Goal: Task Accomplishment & Management: Manage account settings

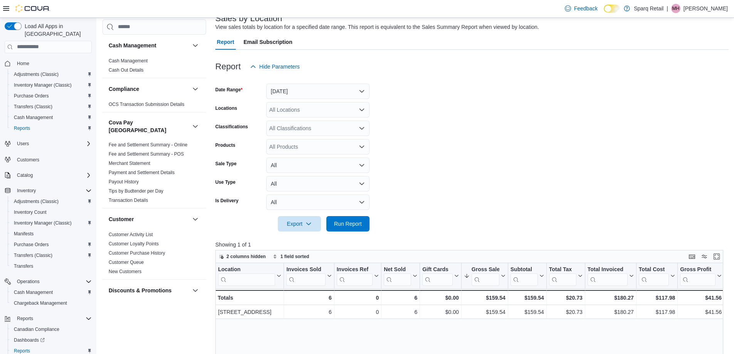
scroll to position [154, 0]
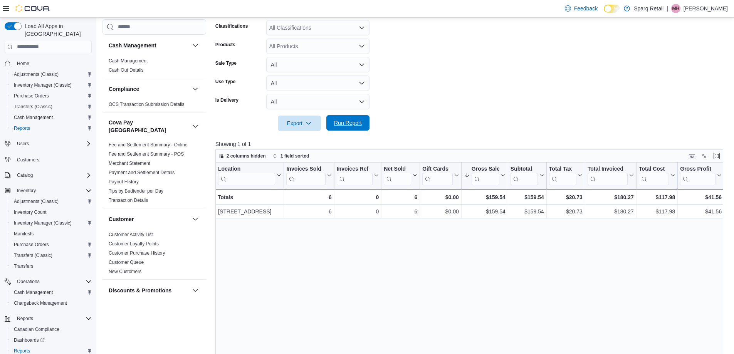
click at [359, 128] on span "Run Report" at bounding box center [348, 122] width 34 height 15
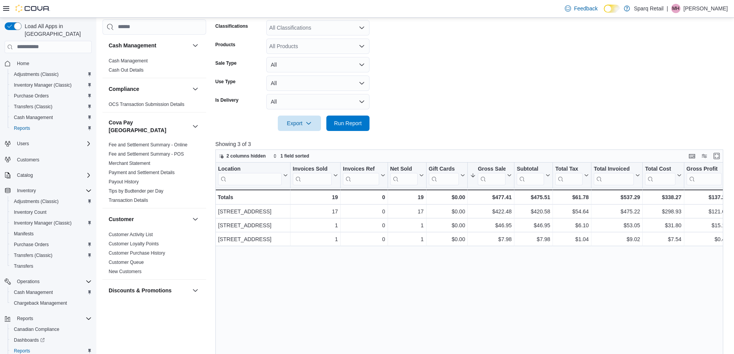
drag, startPoint x: 524, startPoint y: 256, endPoint x: 502, endPoint y: 257, distance: 21.6
click at [524, 257] on div "Location Click to view column header actions Invoices Sold Click to view column…" at bounding box center [471, 298] width 513 height 270
click at [366, 303] on div "Location Click to view column header actions Invoices Sold Click to view column…" at bounding box center [471, 298] width 513 height 270
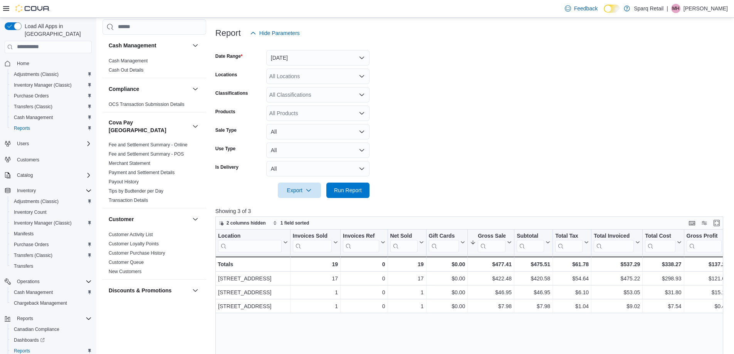
scroll to position [0, 0]
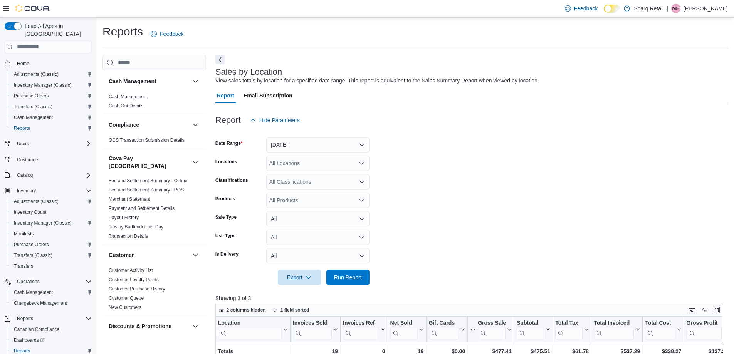
click at [477, 165] on form "Date Range Today Locations All Locations Classifications All Classifications Pr…" at bounding box center [471, 206] width 513 height 157
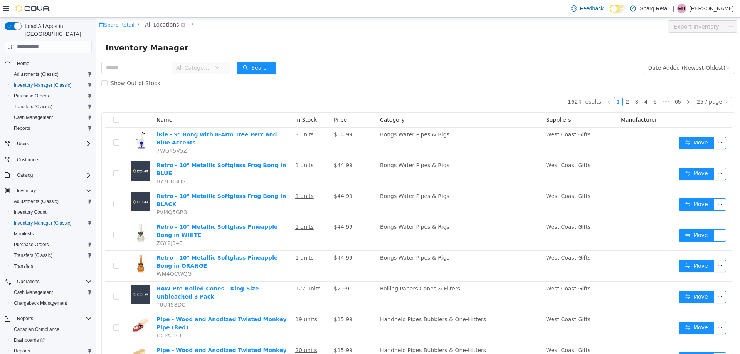
click at [160, 26] on span "All Locations" at bounding box center [162, 24] width 34 height 8
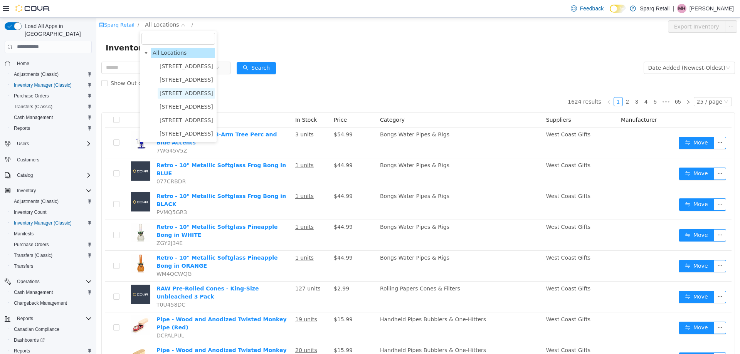
click at [170, 93] on span "[STREET_ADDRESS]" at bounding box center [186, 93] width 54 height 6
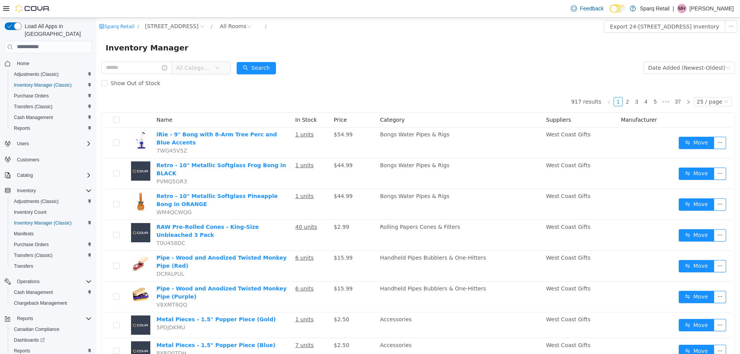
click at [386, 61] on form "All Categories Date Added (Newest-Oldest) Search Show Out of Stock" at bounding box center [417, 75] width 633 height 31
click at [342, 64] on form "All Categories Date Added (Newest-Oldest) Search Show Out of Stock" at bounding box center [417, 75] width 633 height 31
click at [350, 65] on form "All Categories Date Added (Newest-Oldest) Search Show Out of Stock" at bounding box center [417, 75] width 633 height 31
click at [366, 69] on form "All Categories Date Added (Newest-Oldest) Search Show Out of Stock" at bounding box center [417, 75] width 633 height 31
click at [232, 27] on div "All Rooms" at bounding box center [233, 26] width 27 height 12
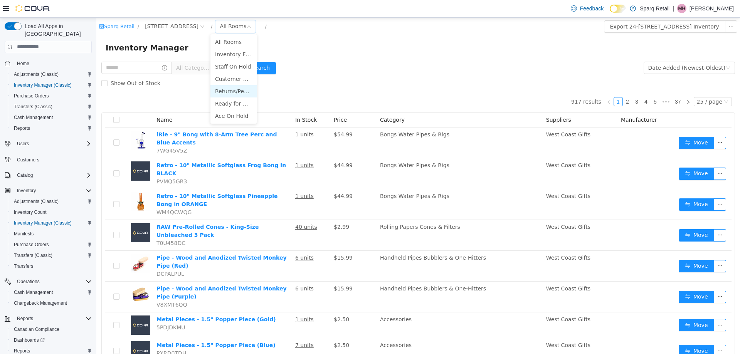
click at [237, 92] on li "Returns/Pending QA" at bounding box center [233, 91] width 46 height 12
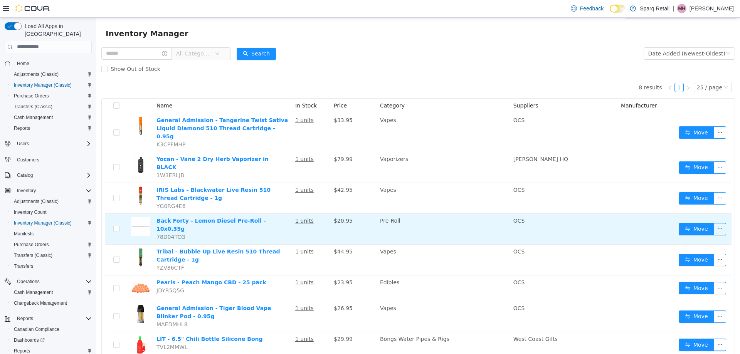
scroll to position [22, 0]
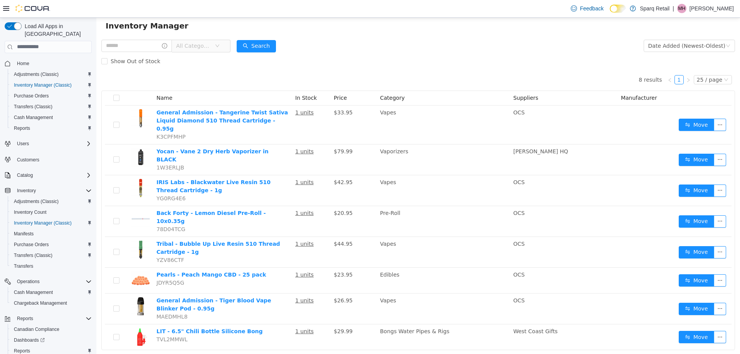
click at [278, 67] on div "Show Out of Stock" at bounding box center [417, 60] width 633 height 15
click at [405, 61] on div "Show Out of Stock" at bounding box center [417, 60] width 633 height 15
click at [203, 44] on span "All Categories" at bounding box center [193, 46] width 35 height 8
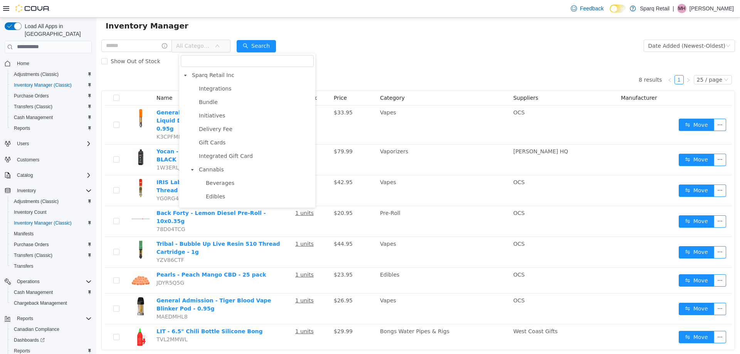
click at [384, 49] on form "All Categories Date Added (Newest-Oldest) Search Show Out of Stock" at bounding box center [417, 53] width 633 height 31
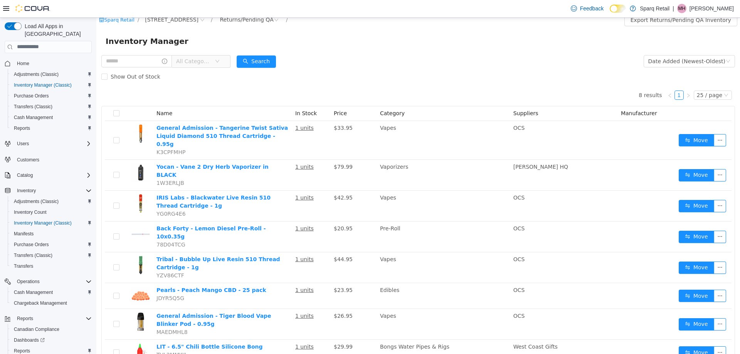
scroll to position [0, 0]
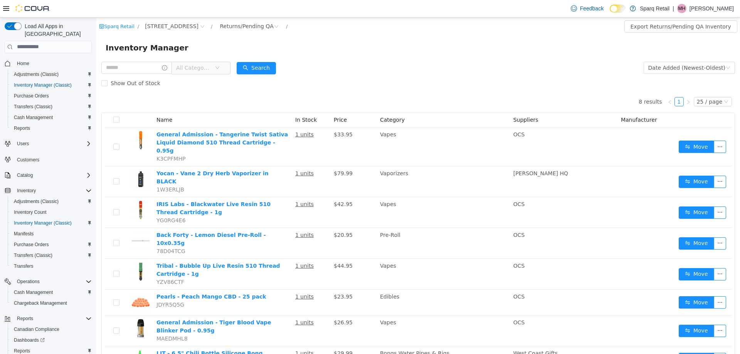
click at [357, 58] on div "Inventory Manager" at bounding box center [417, 47] width 643 height 25
click at [436, 62] on form "All Categories Date Added (Newest-Oldest) Search Show Out of Stock" at bounding box center [417, 75] width 633 height 31
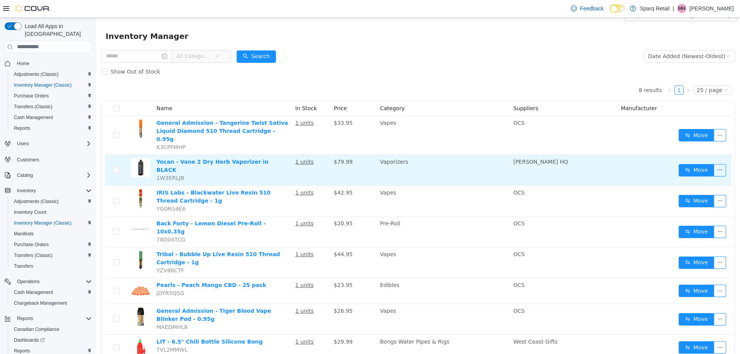
scroll to position [22, 0]
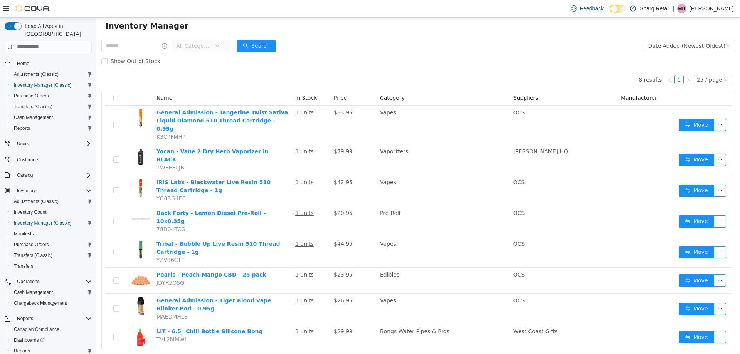
click at [346, 63] on div "Show Out of Stock" at bounding box center [417, 60] width 633 height 15
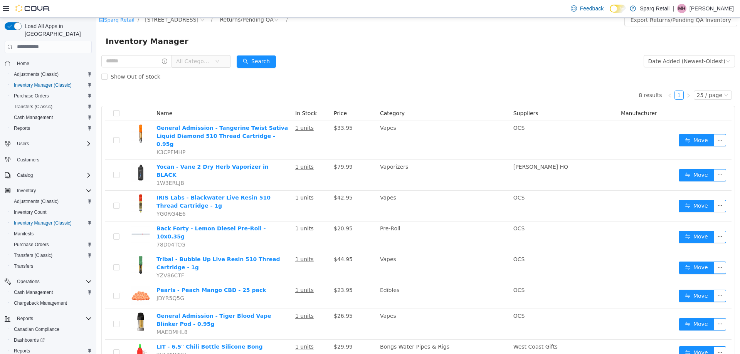
scroll to position [0, 0]
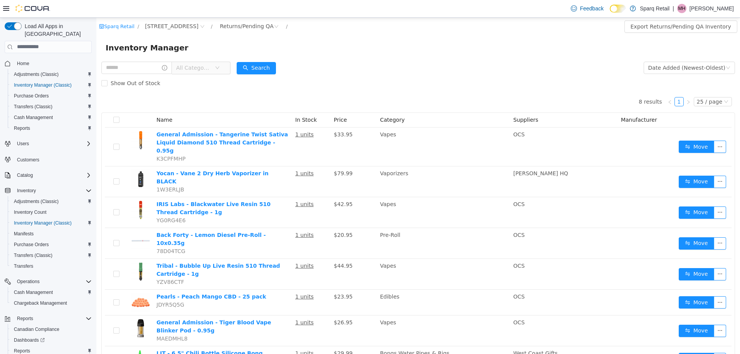
click at [357, 41] on div "Inventory Manager" at bounding box center [417, 47] width 643 height 25
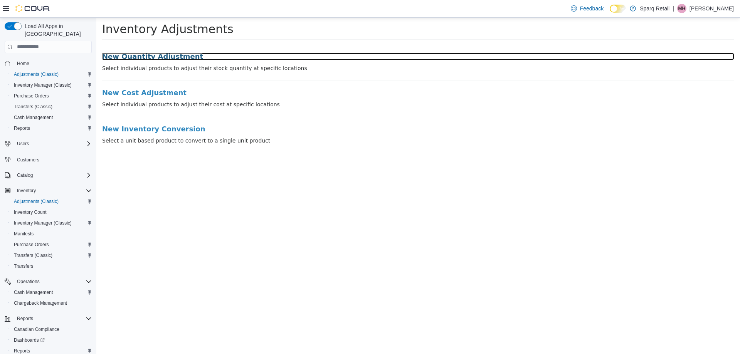
click at [142, 59] on h3 "New Quantity Adjustment" at bounding box center [418, 56] width 632 height 8
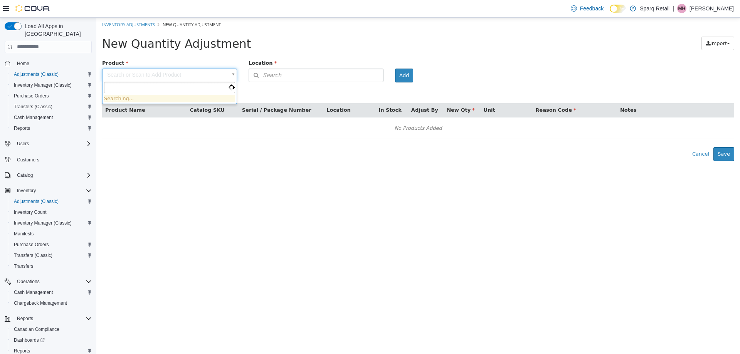
click at [141, 74] on body "× Inventory Adjustments New Quantity Adjustment New Quantity Adjustment Import …" at bounding box center [417, 88] width 643 height 143
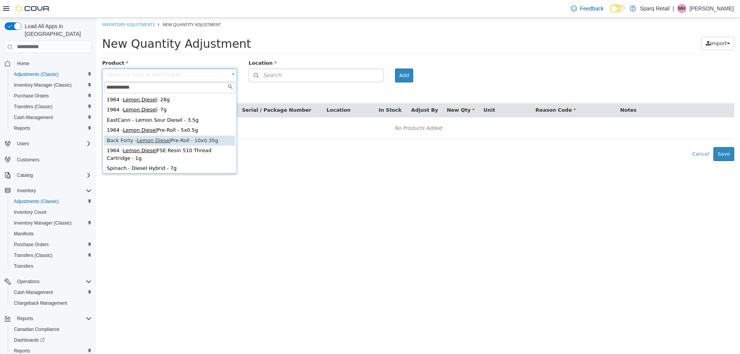
type input "**********"
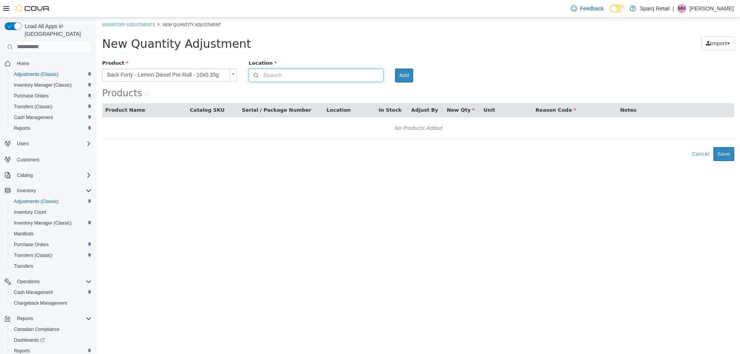
click at [293, 75] on button "Search" at bounding box center [315, 74] width 135 height 13
click at [355, 89] on span "or browse" at bounding box center [364, 88] width 38 height 13
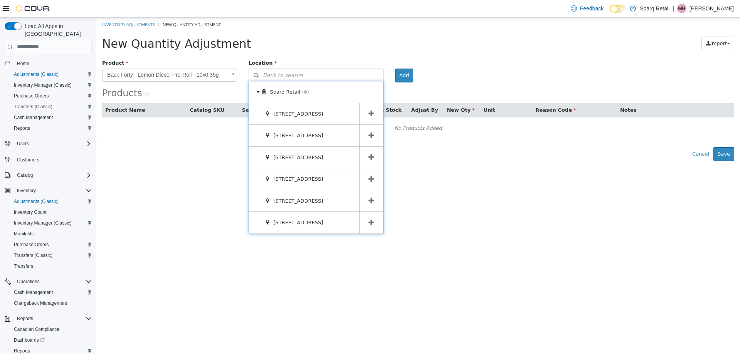
click at [369, 159] on icon at bounding box center [371, 156] width 6 height 7
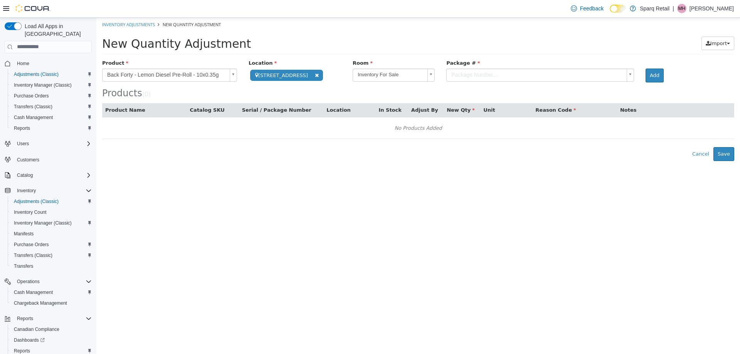
click at [509, 73] on body "**********" at bounding box center [417, 88] width 643 height 143
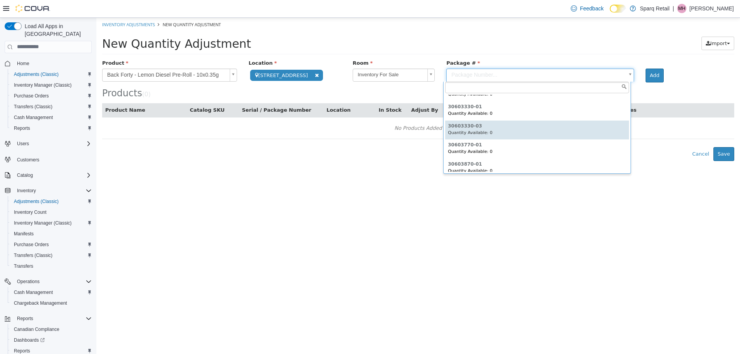
scroll to position [210, 0]
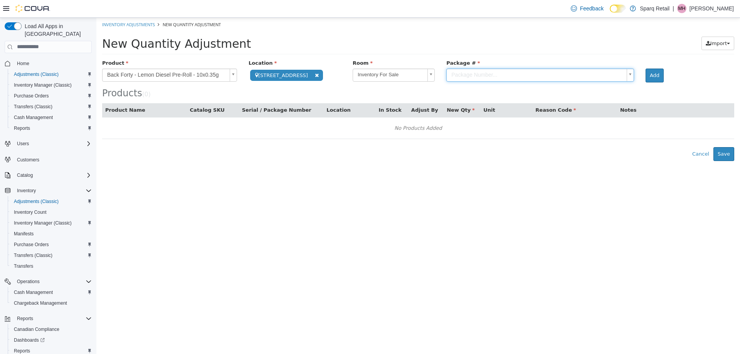
click at [382, 73] on body "**********" at bounding box center [417, 88] width 643 height 143
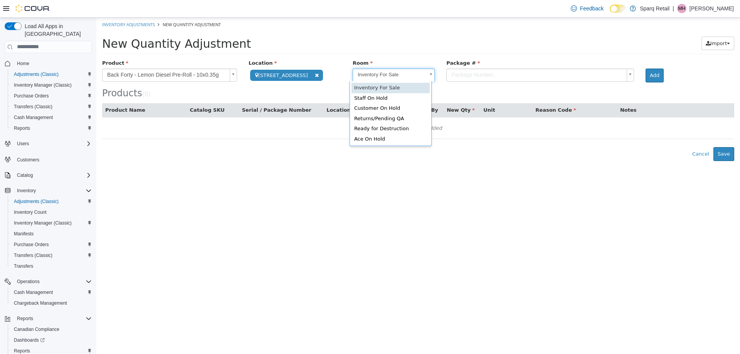
click at [374, 77] on body "**********" at bounding box center [417, 88] width 643 height 143
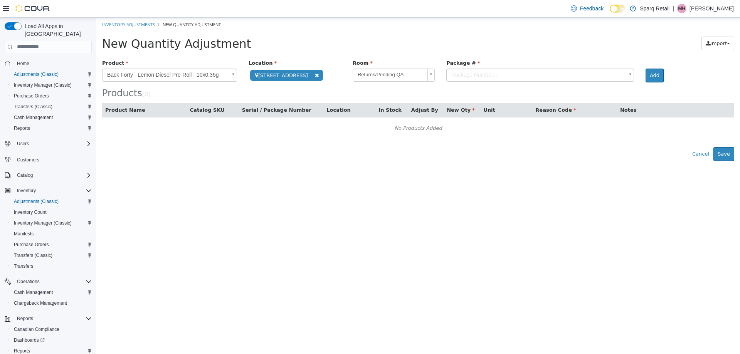
click at [470, 74] on body "**********" at bounding box center [417, 88] width 643 height 143
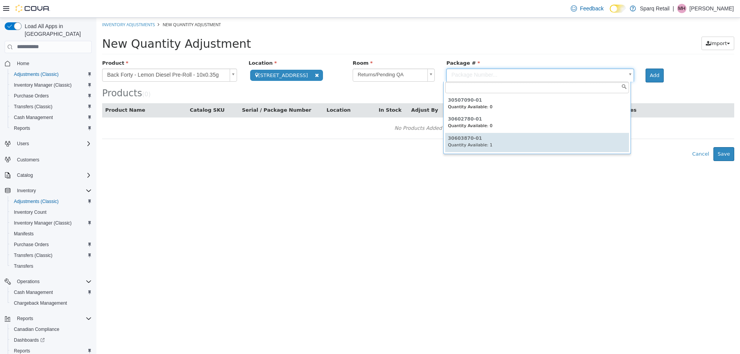
type input "**********"
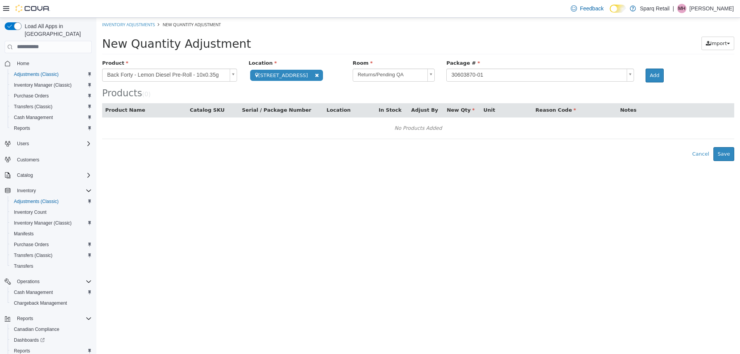
click at [663, 72] on div "Add" at bounding box center [660, 75] width 41 height 14
click at [653, 73] on button "Add" at bounding box center [654, 75] width 18 height 14
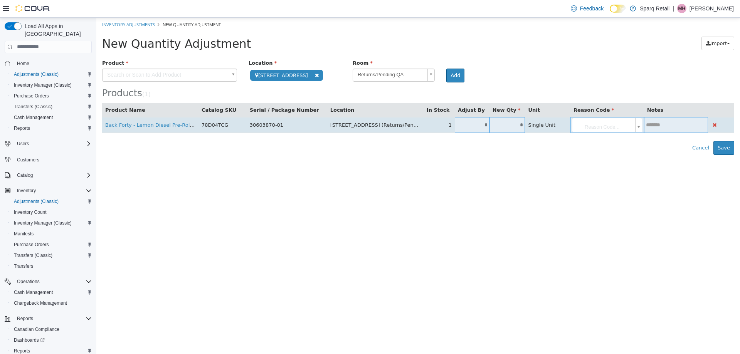
click at [463, 123] on input "*" at bounding box center [472, 125] width 35 height 6
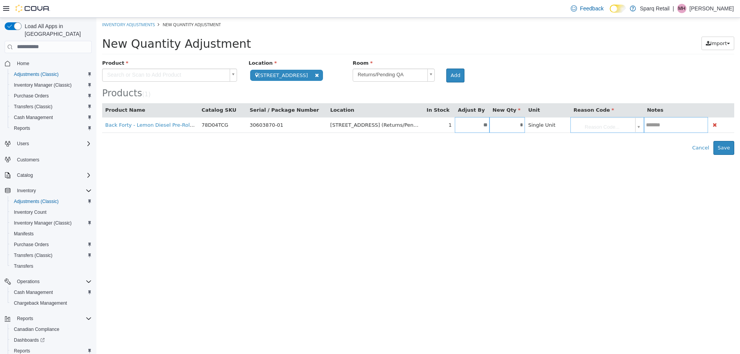
type input "**"
type input "*"
click at [501, 154] on html "**********" at bounding box center [417, 85] width 643 height 137
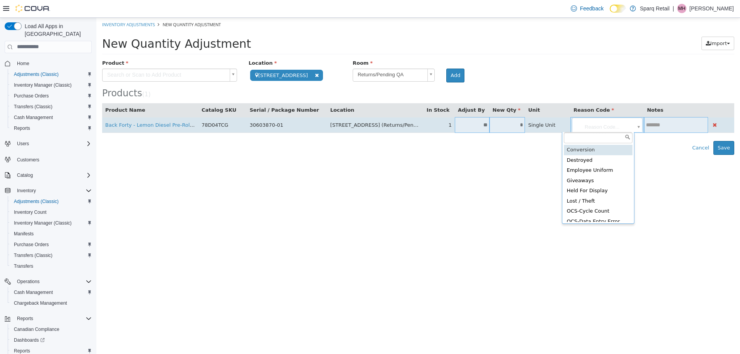
click at [597, 131] on body "**********" at bounding box center [417, 85] width 643 height 137
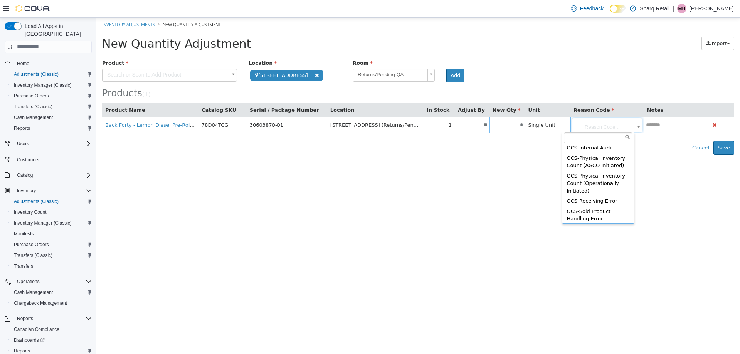
scroll to position [157, 0]
type input "**********"
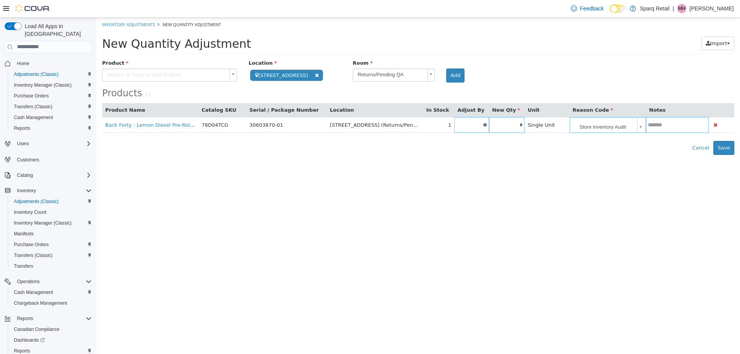
drag, startPoint x: 512, startPoint y: 198, endPoint x: 655, endPoint y: 157, distance: 148.3
click at [513, 154] on html "**********" at bounding box center [417, 85] width 643 height 137
click at [722, 151] on button "Save" at bounding box center [723, 148] width 21 height 14
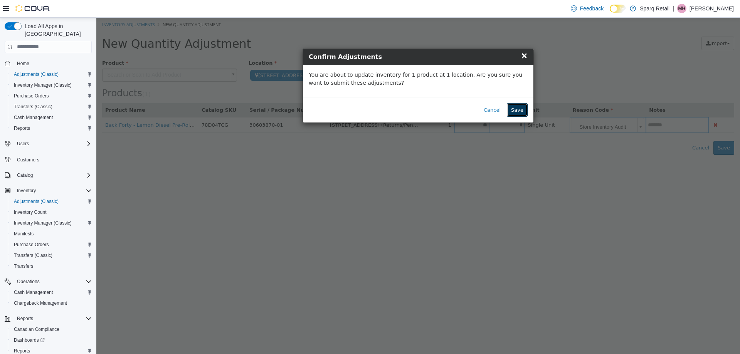
click at [516, 109] on button "Save" at bounding box center [517, 110] width 21 height 14
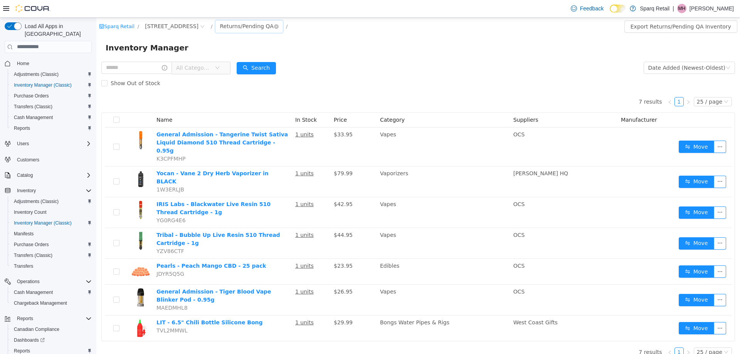
click at [233, 26] on div "Returns/Pending QA" at bounding box center [247, 26] width 54 height 12
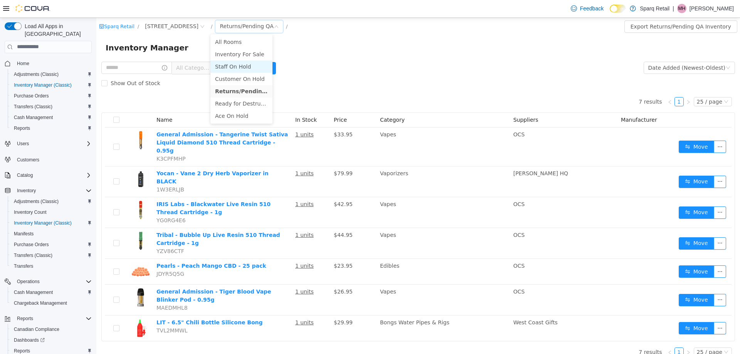
click at [225, 67] on li "Staff On Hold" at bounding box center [241, 66] width 62 height 12
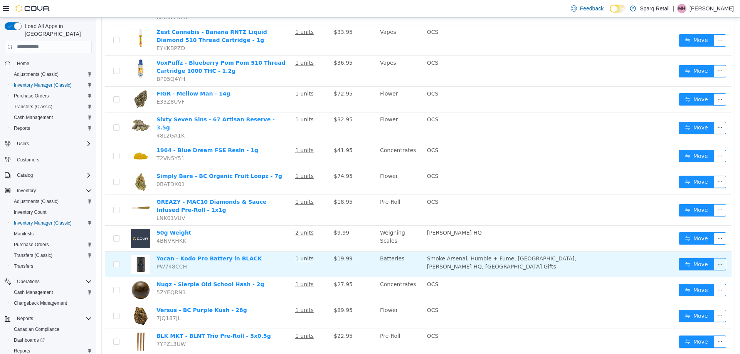
scroll to position [121, 0]
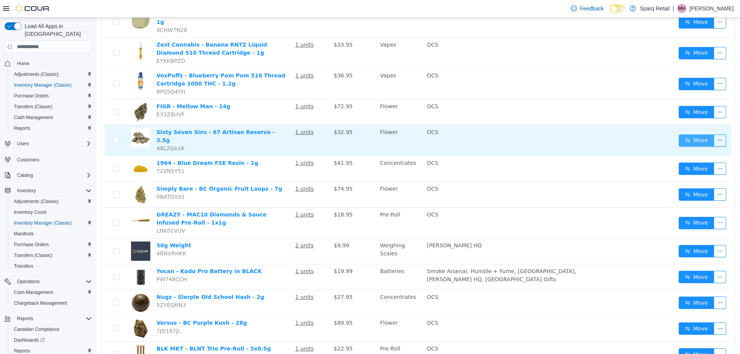
click at [681, 134] on button "Move" at bounding box center [695, 140] width 35 height 12
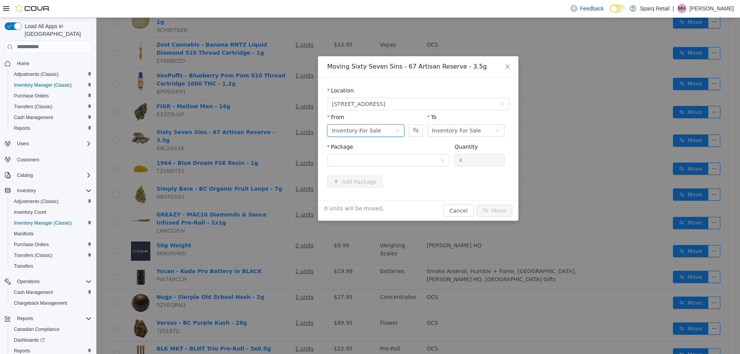
click at [382, 129] on div "Inventory For Sale" at bounding box center [363, 130] width 63 height 12
drag, startPoint x: 349, startPoint y: 172, endPoint x: 349, endPoint y: 167, distance: 5.4
click at [349, 172] on li "Staff On Hold" at bounding box center [365, 170] width 77 height 12
drag, startPoint x: 378, startPoint y: 156, endPoint x: 379, endPoint y: 166, distance: 10.1
click at [378, 156] on div at bounding box center [386, 160] width 108 height 12
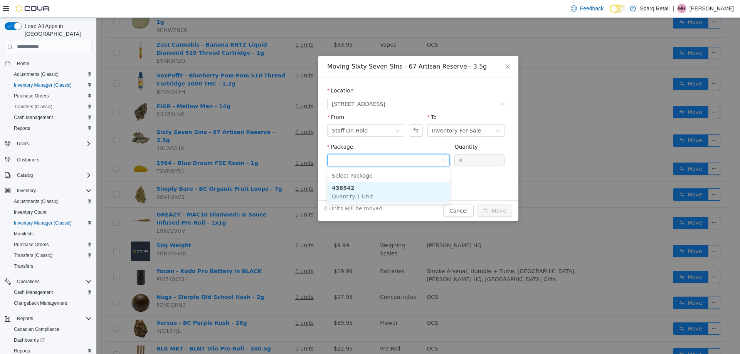
drag, startPoint x: 377, startPoint y: 193, endPoint x: 418, endPoint y: 175, distance: 45.4
click at [376, 194] on li "438542 Quantity : 1 Unit" at bounding box center [388, 191] width 123 height 21
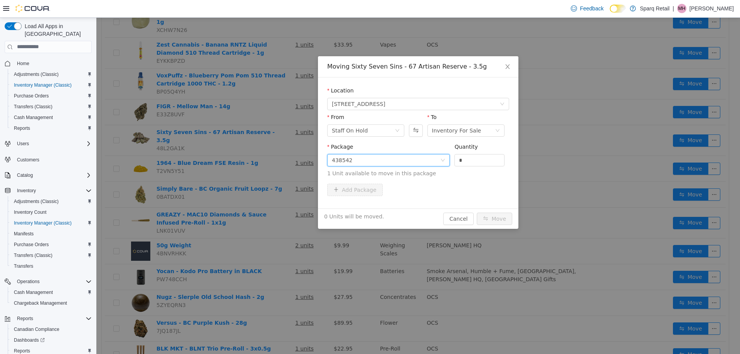
drag, startPoint x: 472, startPoint y: 161, endPoint x: 414, endPoint y: 156, distance: 57.6
click at [410, 160] on span "Package 438542 Quantity * 1 Unit available to move in this package" at bounding box center [418, 160] width 182 height 34
type input "*"
click at [492, 220] on button "Move" at bounding box center [494, 218] width 35 height 12
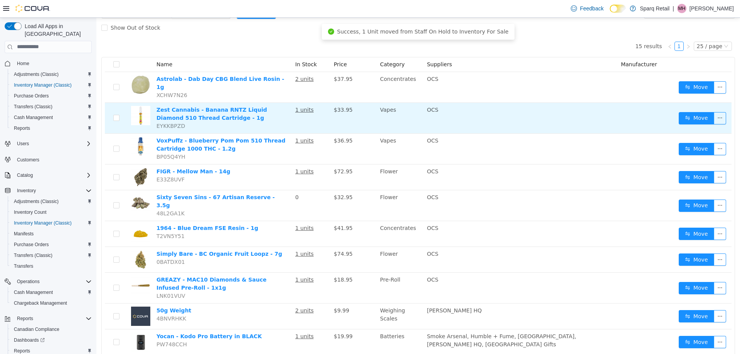
scroll to position [0, 0]
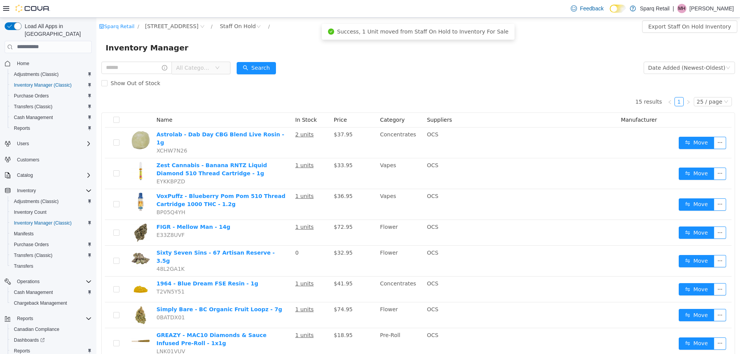
click at [309, 81] on div "Show Out of Stock" at bounding box center [417, 82] width 633 height 15
drag, startPoint x: 447, startPoint y: 18, endPoint x: 509, endPoint y: 55, distance: 72.2
click at [509, 55] on div "Inventory Manager" at bounding box center [417, 47] width 643 height 25
click at [340, 49] on div "Inventory Manager" at bounding box center [418, 47] width 625 height 12
click at [381, 76] on div "Show Out of Stock" at bounding box center [417, 82] width 633 height 15
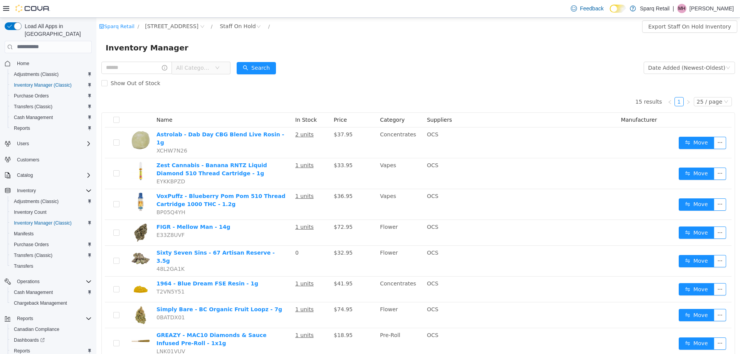
click at [393, 51] on div "Inventory Manager" at bounding box center [418, 47] width 625 height 12
click at [428, 55] on div "Inventory Manager" at bounding box center [417, 47] width 643 height 25
click at [222, 26] on div "Staff On Hold" at bounding box center [238, 26] width 36 height 12
click at [231, 77] on li "Customer On Hold" at bounding box center [233, 78] width 46 height 12
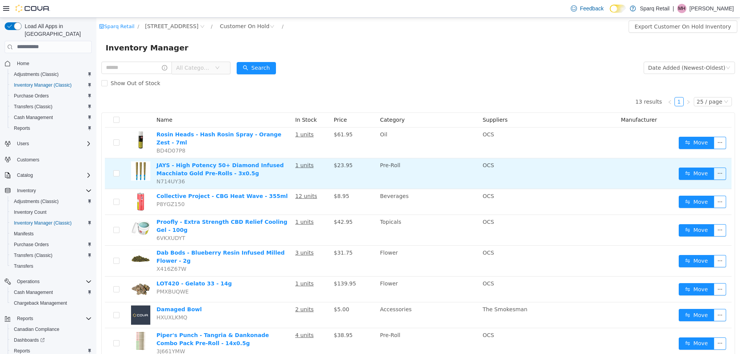
scroll to position [151, 0]
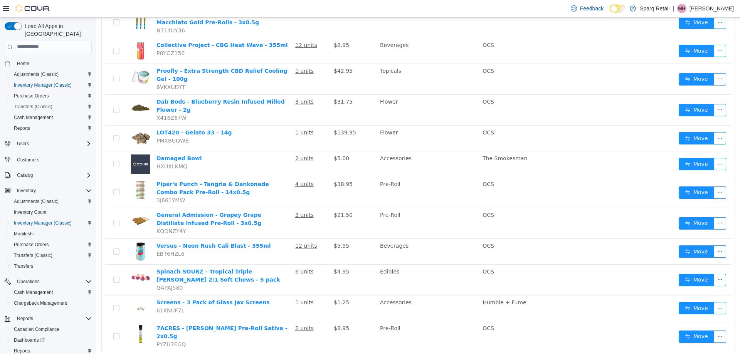
click at [208, 340] on div "13 results 1 25 / page Name In Stock Price Category Suppliers Manufacturer Rosi…" at bounding box center [417, 157] width 633 height 434
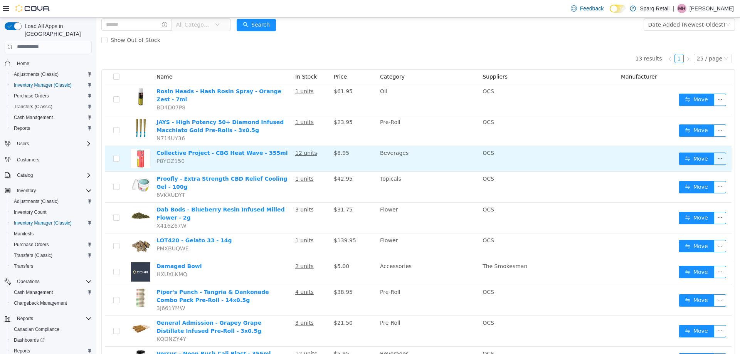
scroll to position [0, 0]
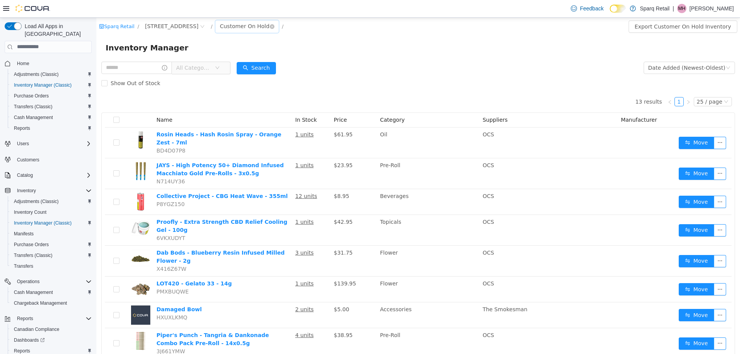
click at [230, 24] on div "Customer On Hold" at bounding box center [245, 26] width 50 height 12
click at [236, 66] on li "Staff On Hold" at bounding box center [239, 66] width 58 height 12
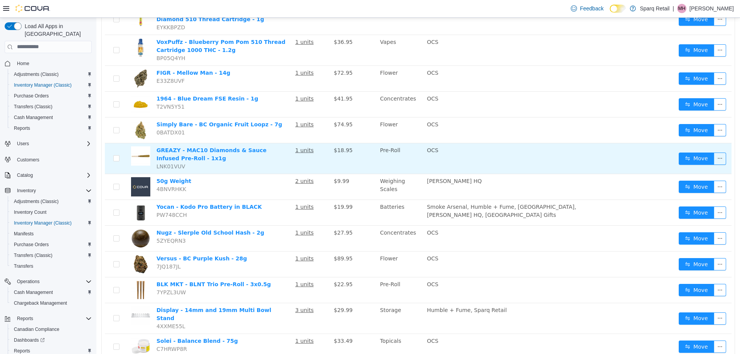
scroll to position [172, 0]
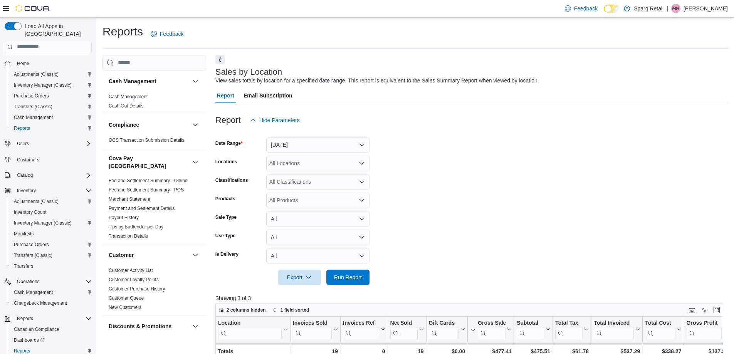
scroll to position [193, 0]
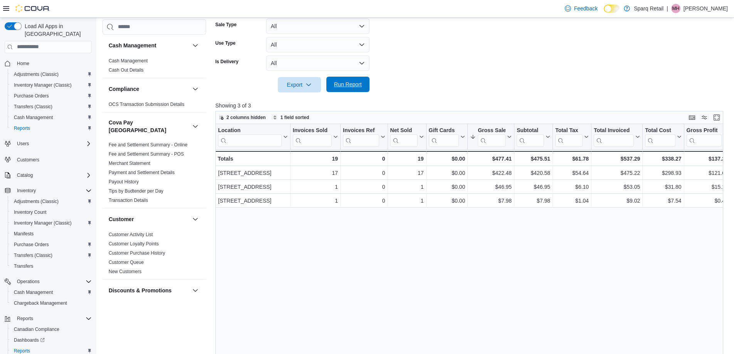
click at [356, 86] on span "Run Report" at bounding box center [348, 85] width 28 height 8
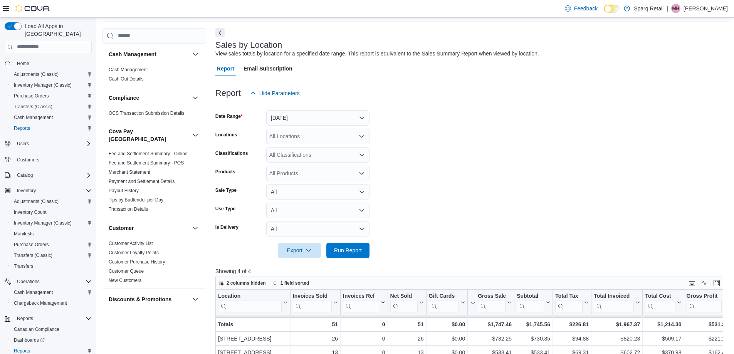
scroll to position [0, 0]
